Goal: Task Accomplishment & Management: Manage account settings

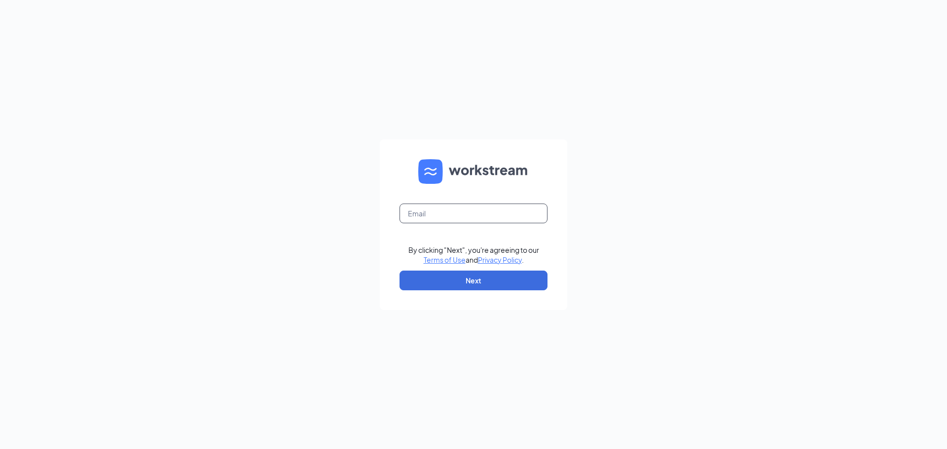
click at [455, 212] on input "text" at bounding box center [474, 214] width 148 height 20
type input "[EMAIL_ADDRESS][DOMAIN_NAME]"
click at [481, 279] on button "Next" at bounding box center [474, 281] width 148 height 20
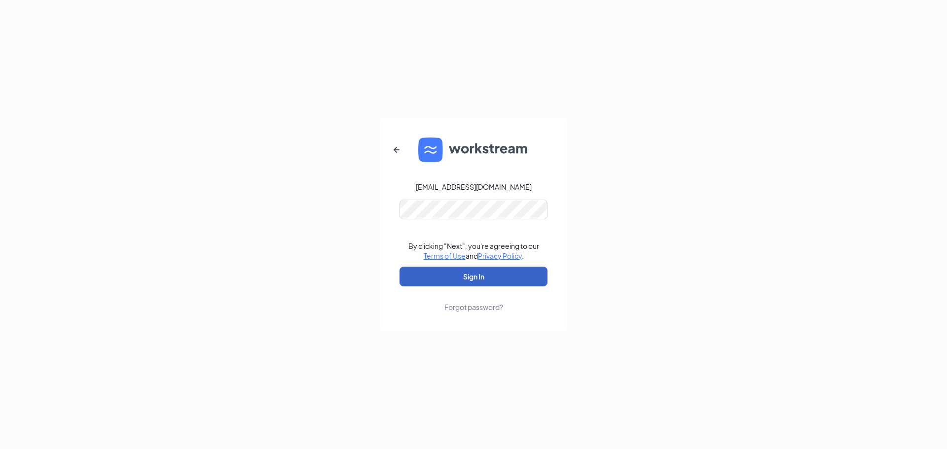
click at [492, 277] on button "Sign In" at bounding box center [474, 277] width 148 height 20
